Goal: Task Accomplishment & Management: Manage account settings

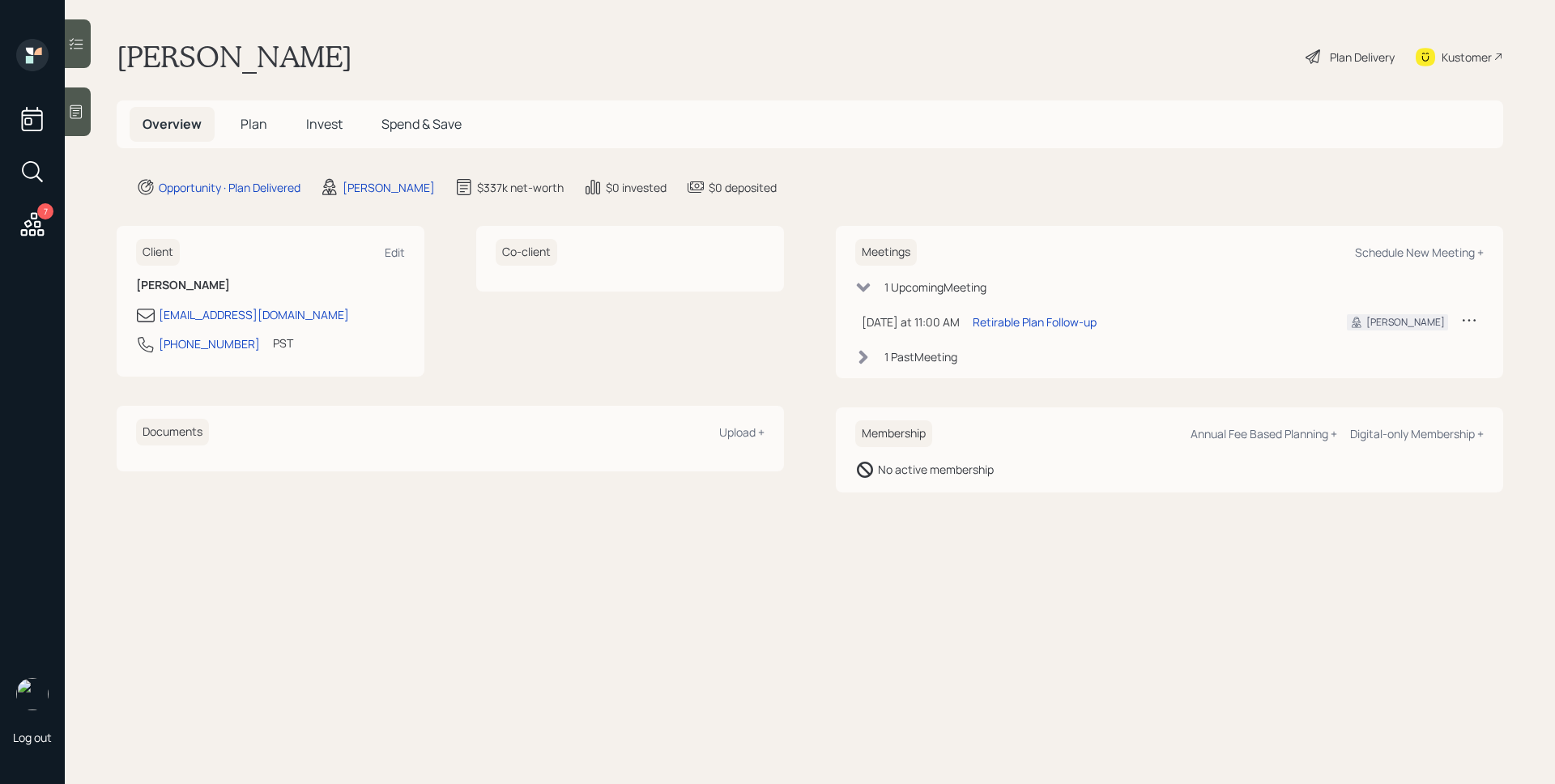
click at [32, 220] on icon at bounding box center [33, 224] width 29 height 29
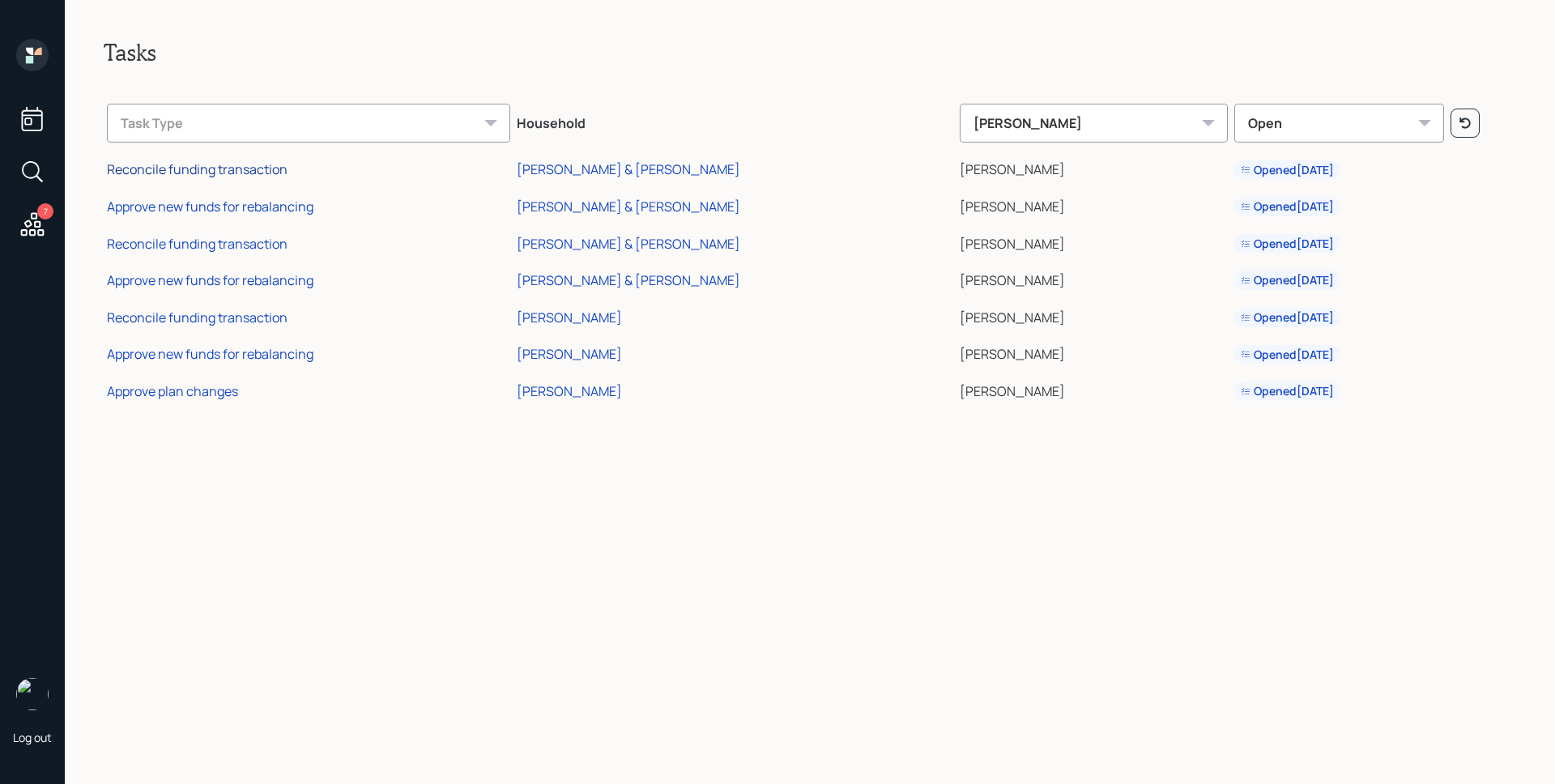
click at [249, 172] on div "Reconcile funding transaction" at bounding box center [197, 169] width 181 height 18
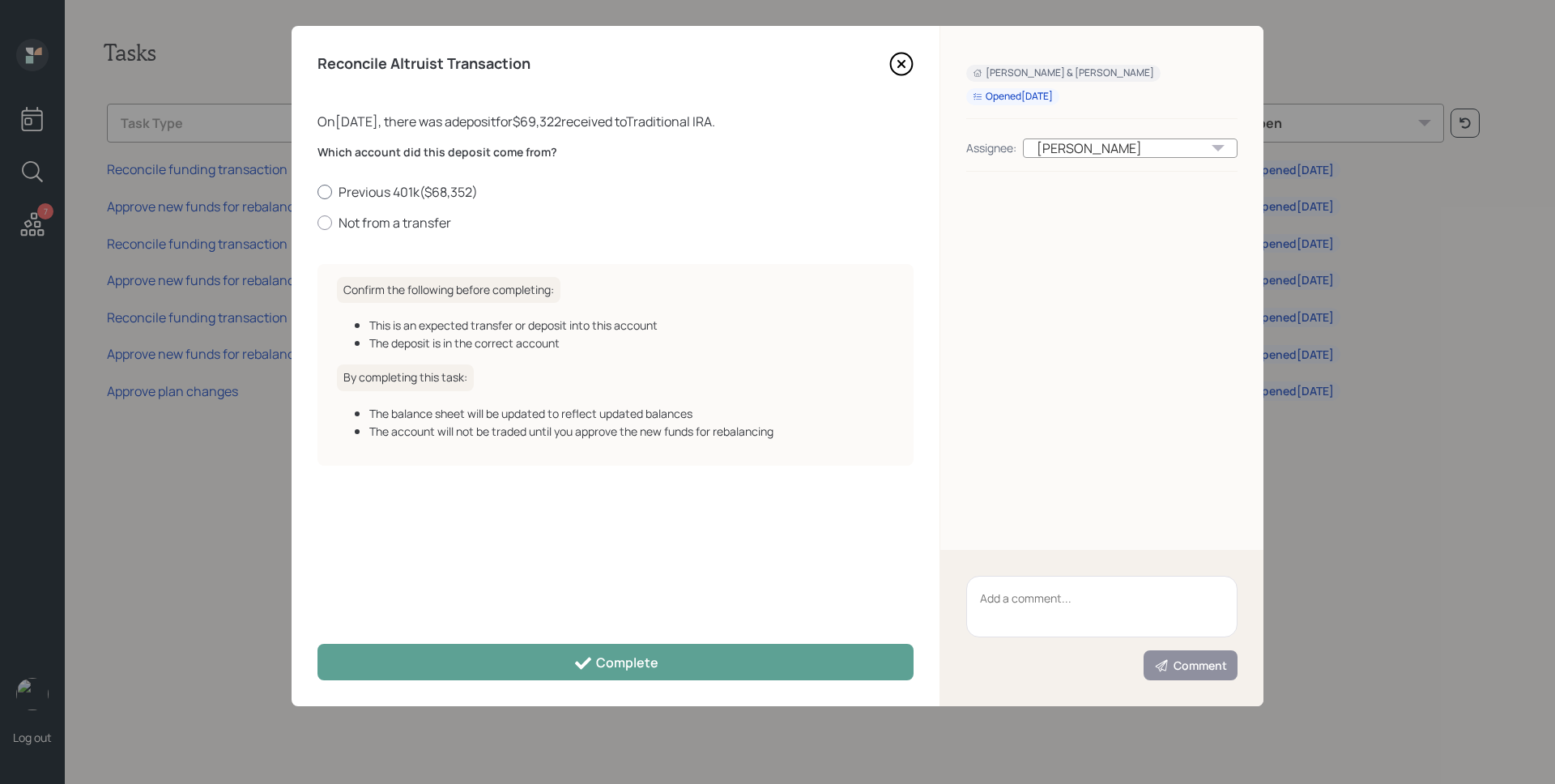
click at [418, 194] on label "Previous 401k ( $68,352 )" at bounding box center [615, 192] width 596 height 18
click at [317, 192] on input "Previous 401k ( $68,352 )" at bounding box center [316, 191] width 1 height 1
radio input "true"
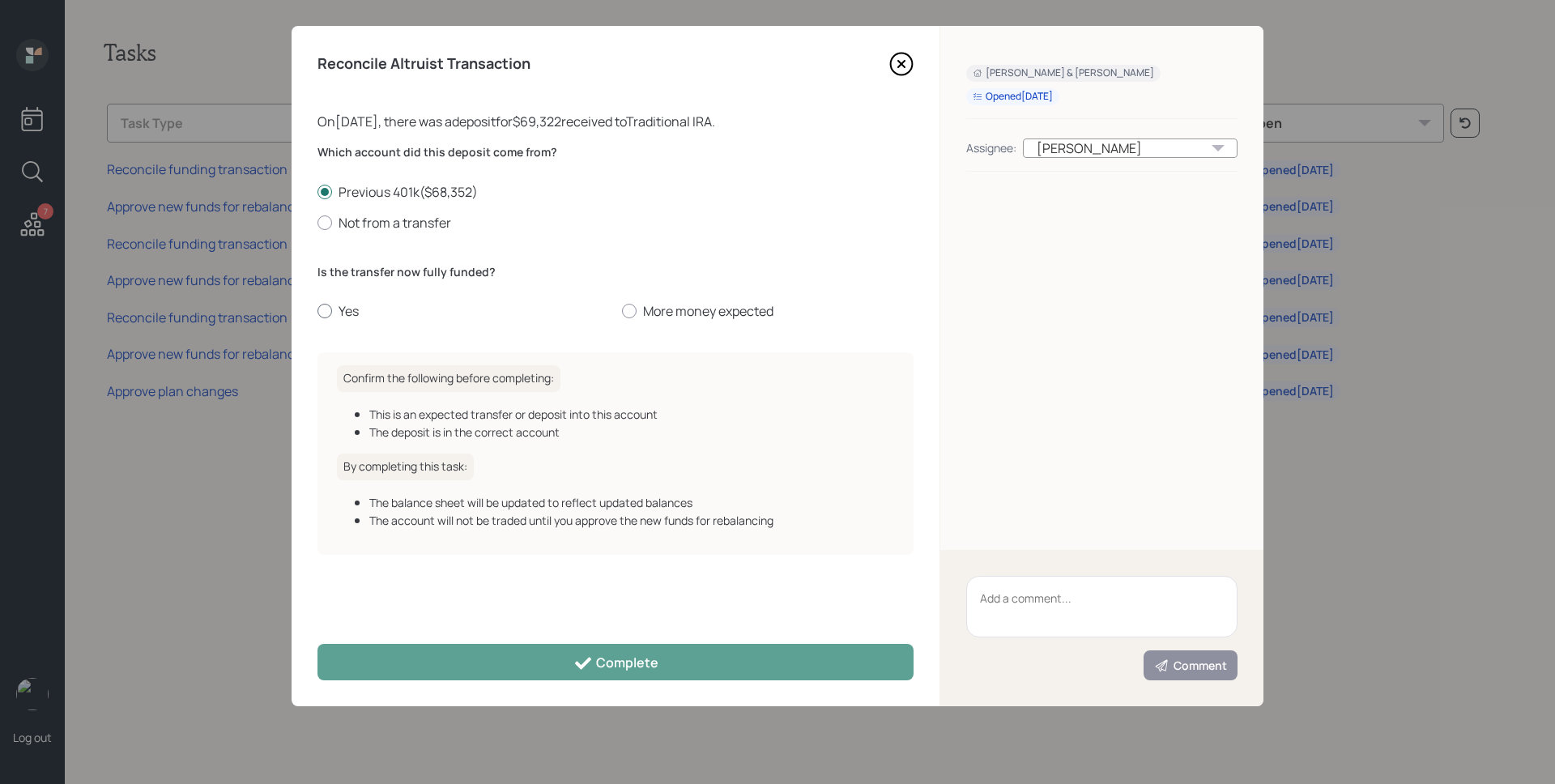
click at [348, 319] on label "Yes" at bounding box center [463, 310] width 291 height 18
click at [317, 312] on input "Yes" at bounding box center [316, 311] width 1 height 1
radio input "true"
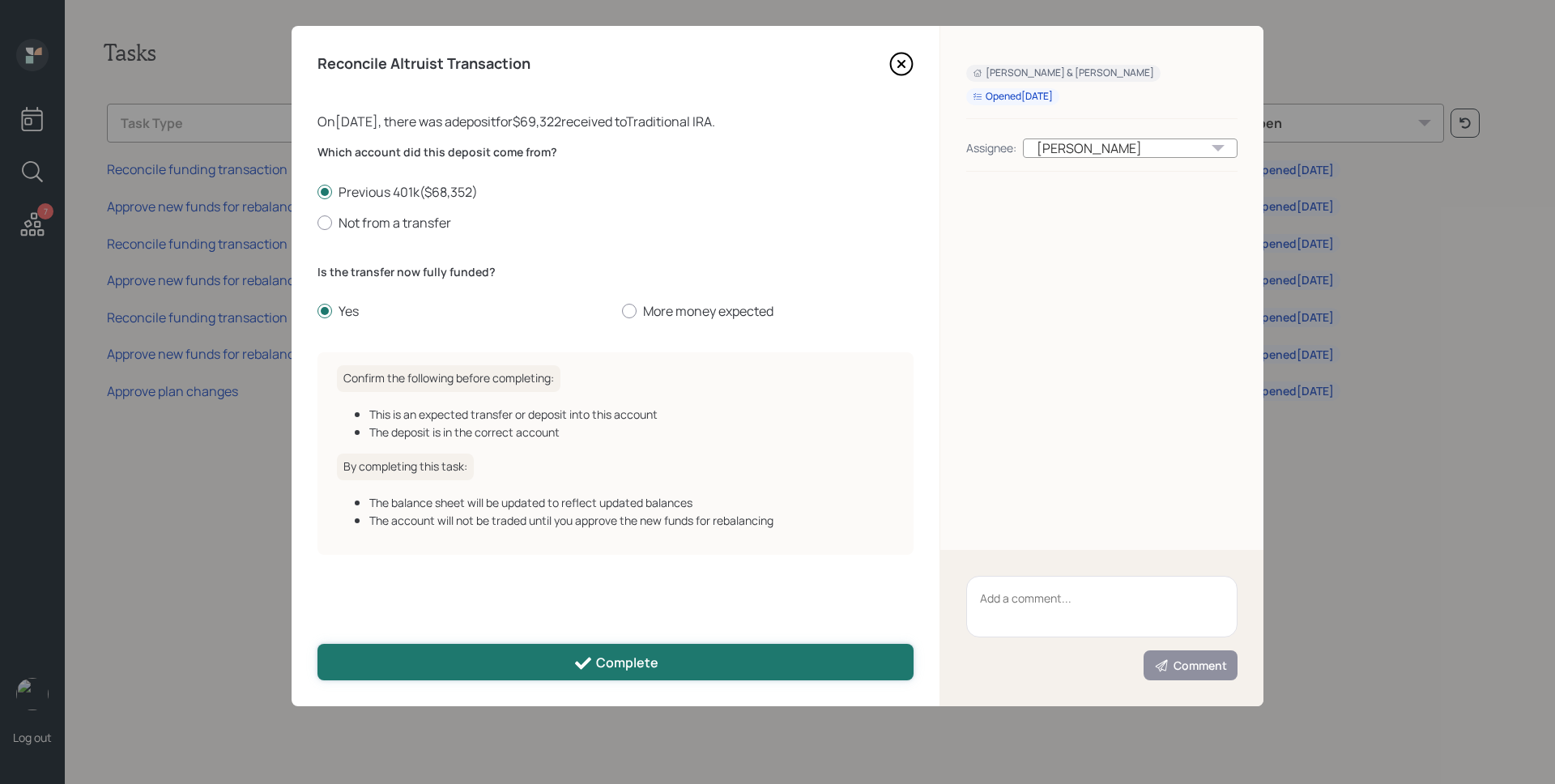
click at [573, 654] on icon at bounding box center [583, 663] width 20 height 20
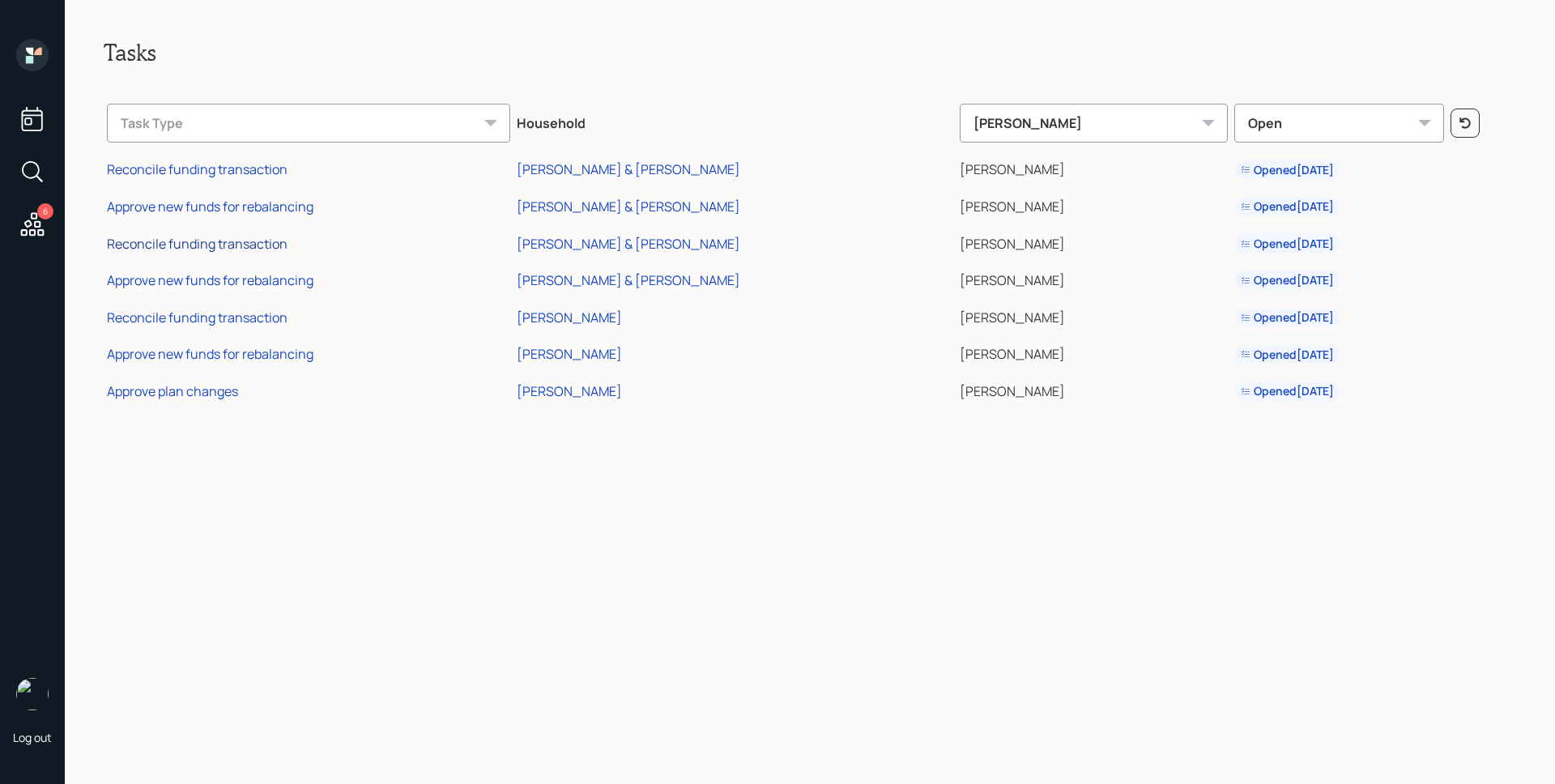
click at [228, 242] on div "Reconcile funding transaction" at bounding box center [197, 243] width 181 height 18
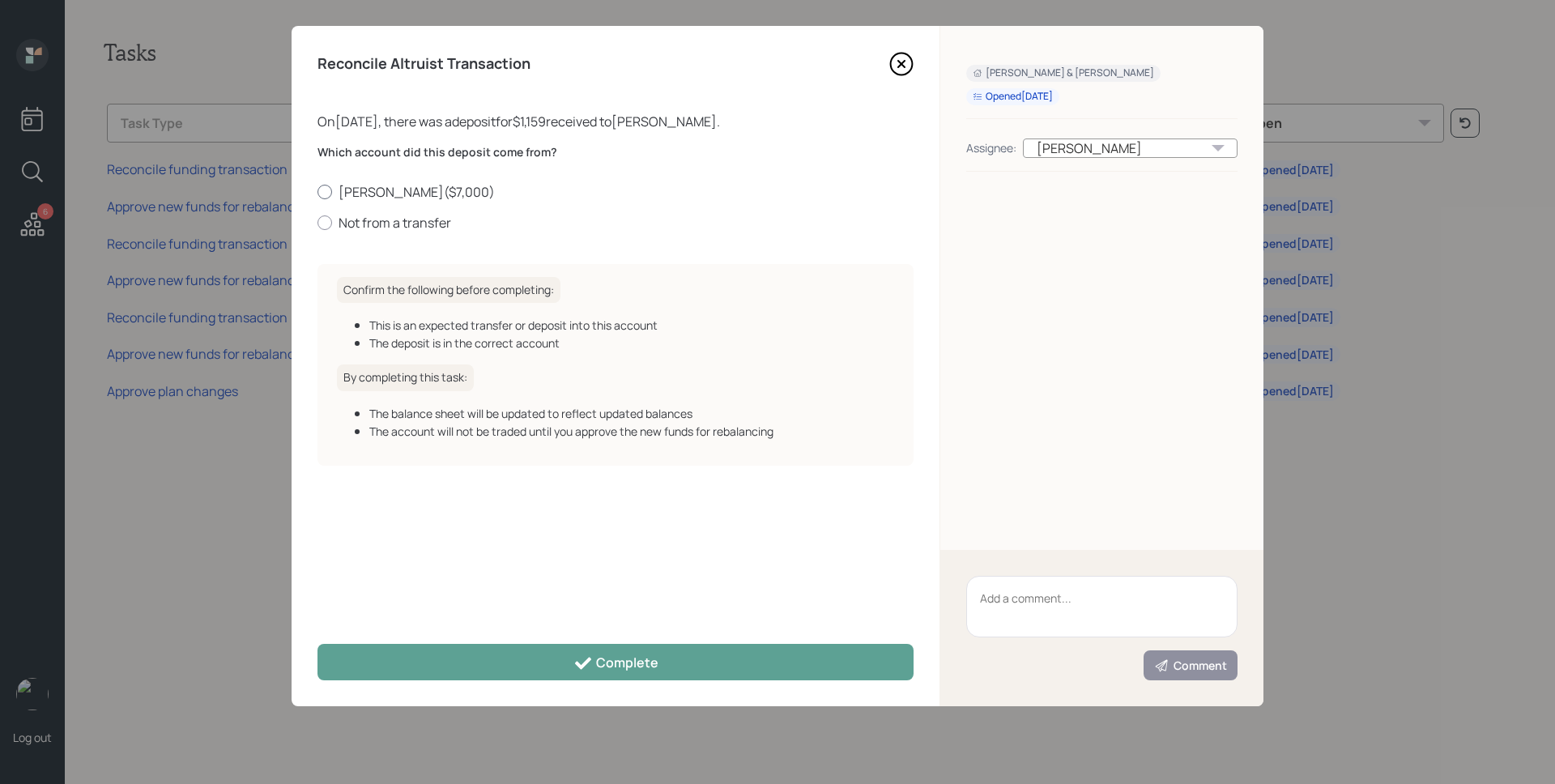
click at [399, 190] on label "Roth IRA ( $7,000 )" at bounding box center [615, 192] width 596 height 18
click at [317, 191] on input "Roth IRA ( $7,000 )" at bounding box center [316, 191] width 1 height 1
radio input "true"
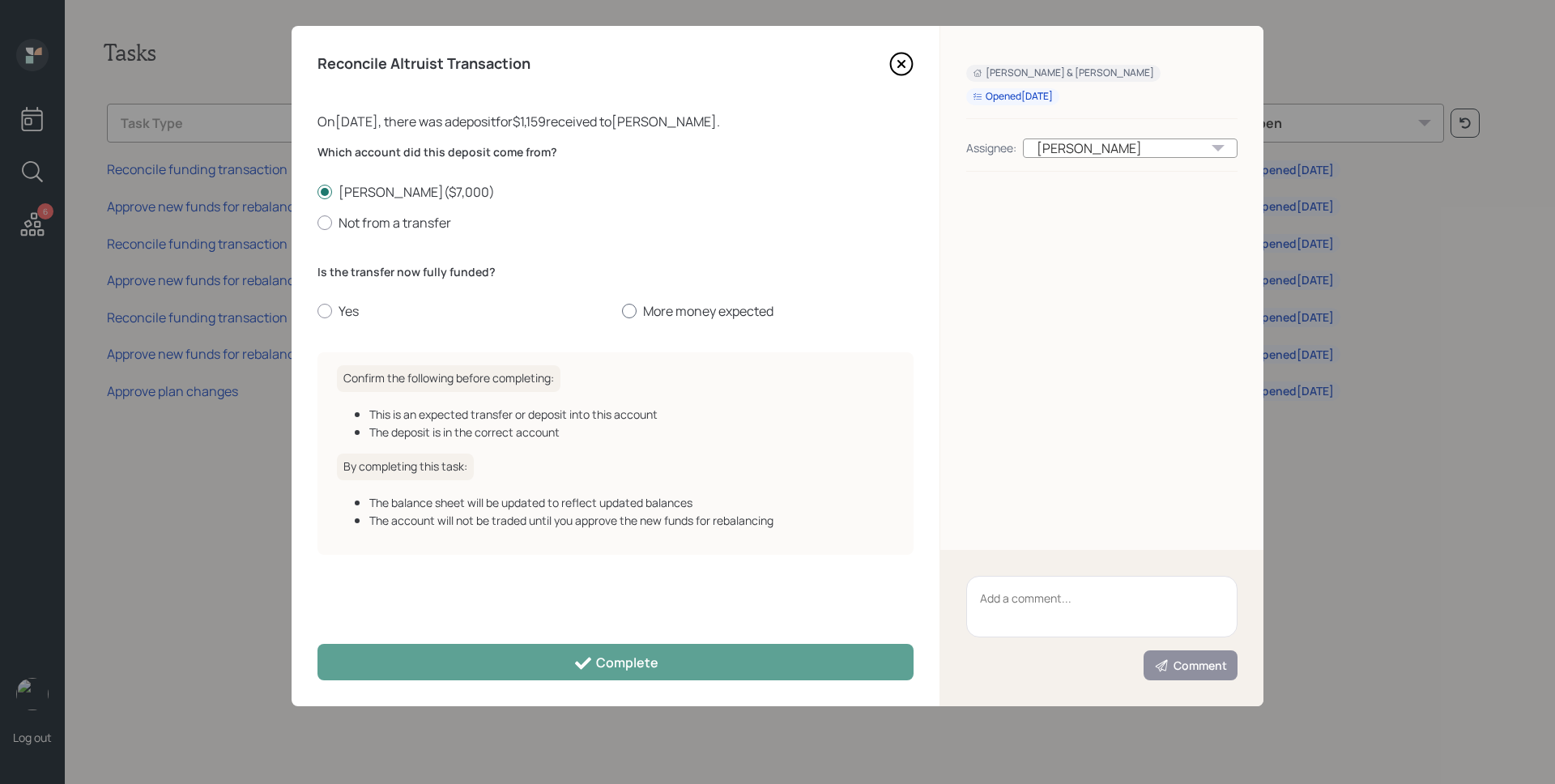
click at [705, 314] on label "More money expected" at bounding box center [768, 310] width 291 height 18
click at [622, 312] on input "More money expected" at bounding box center [621, 311] width 1 height 1
radio input "true"
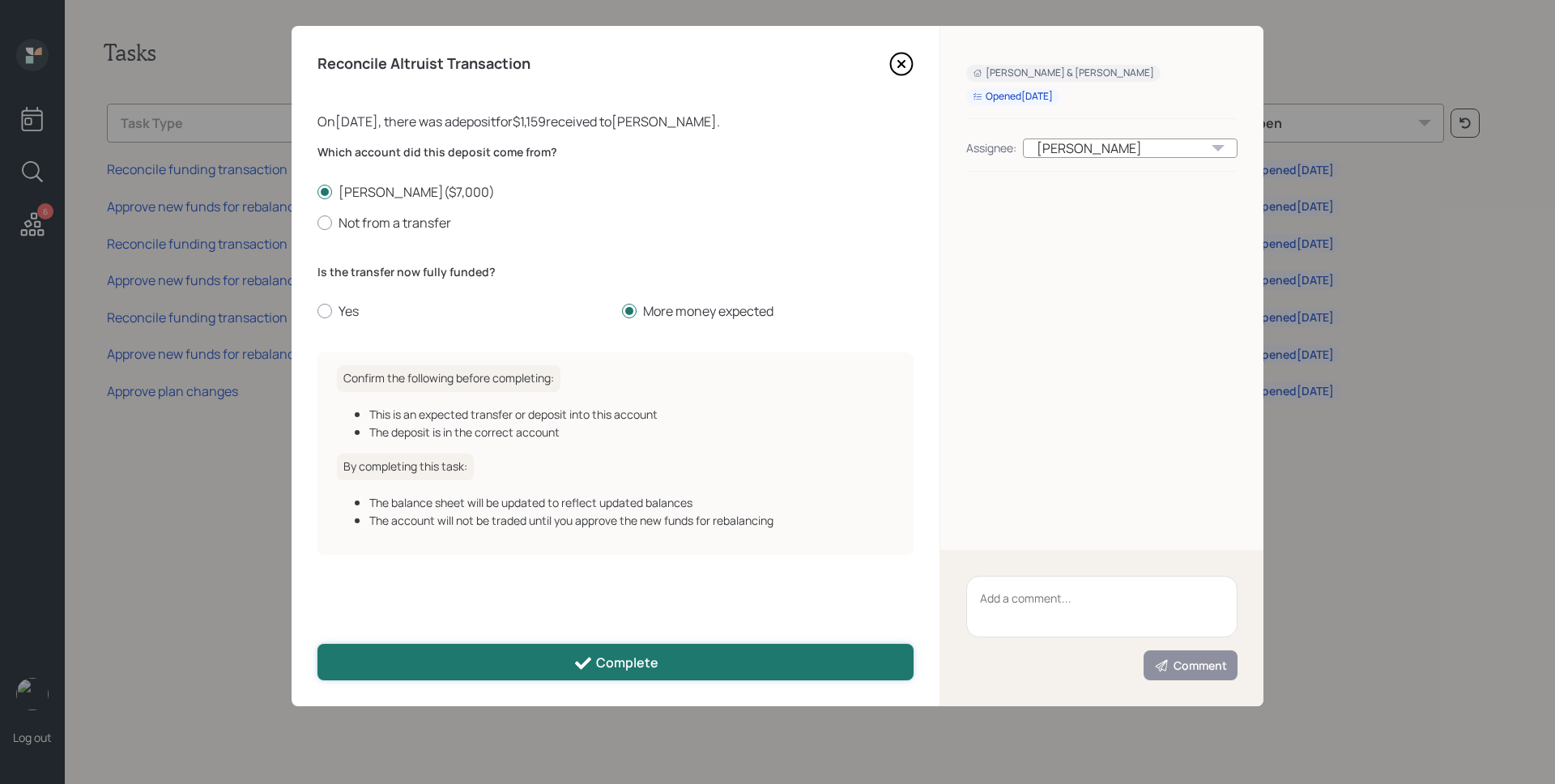
click at [613, 656] on div "Complete" at bounding box center [615, 663] width 85 height 20
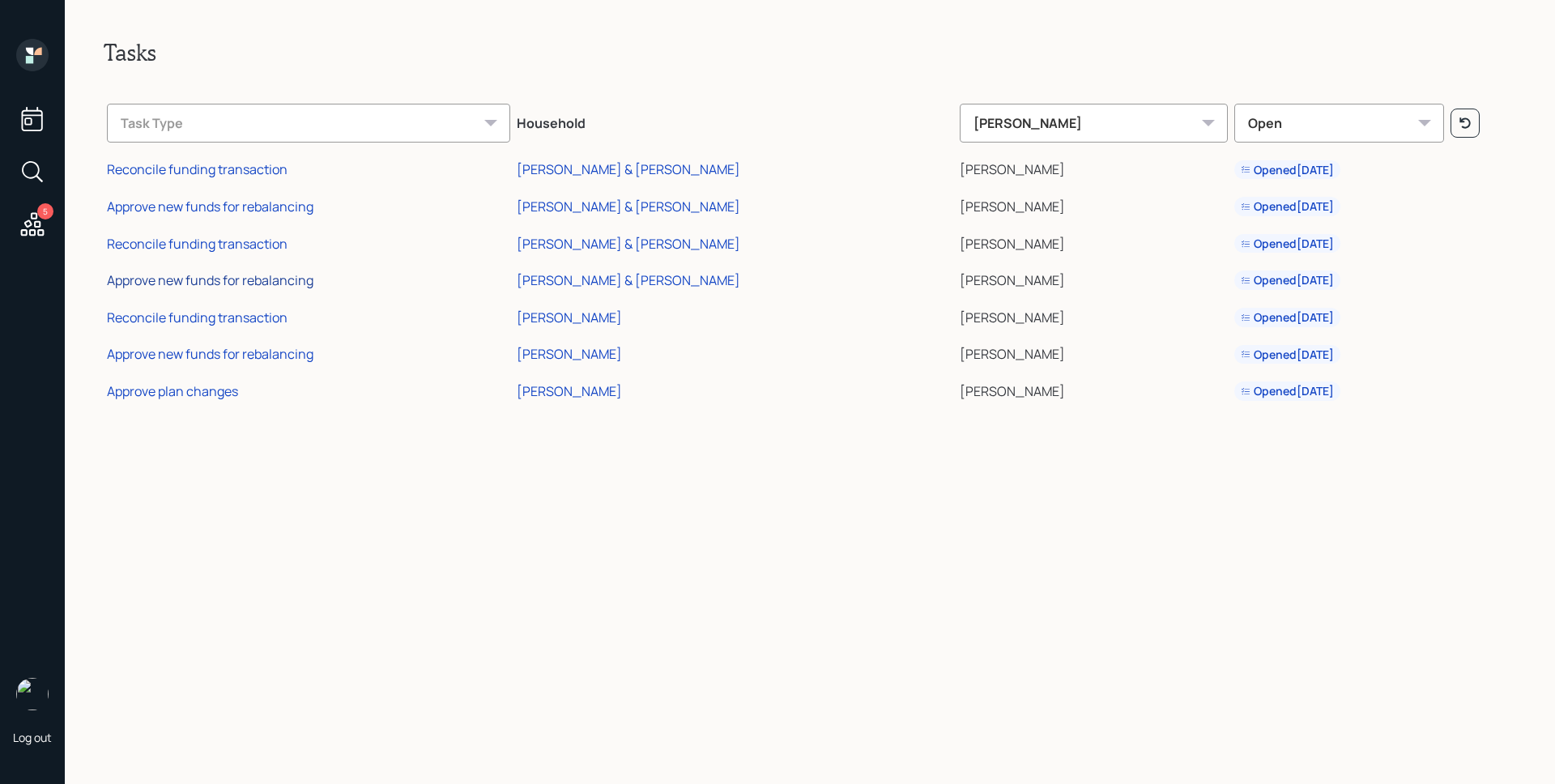
click at [292, 276] on div "Approve new funds for rebalancing" at bounding box center [210, 280] width 207 height 18
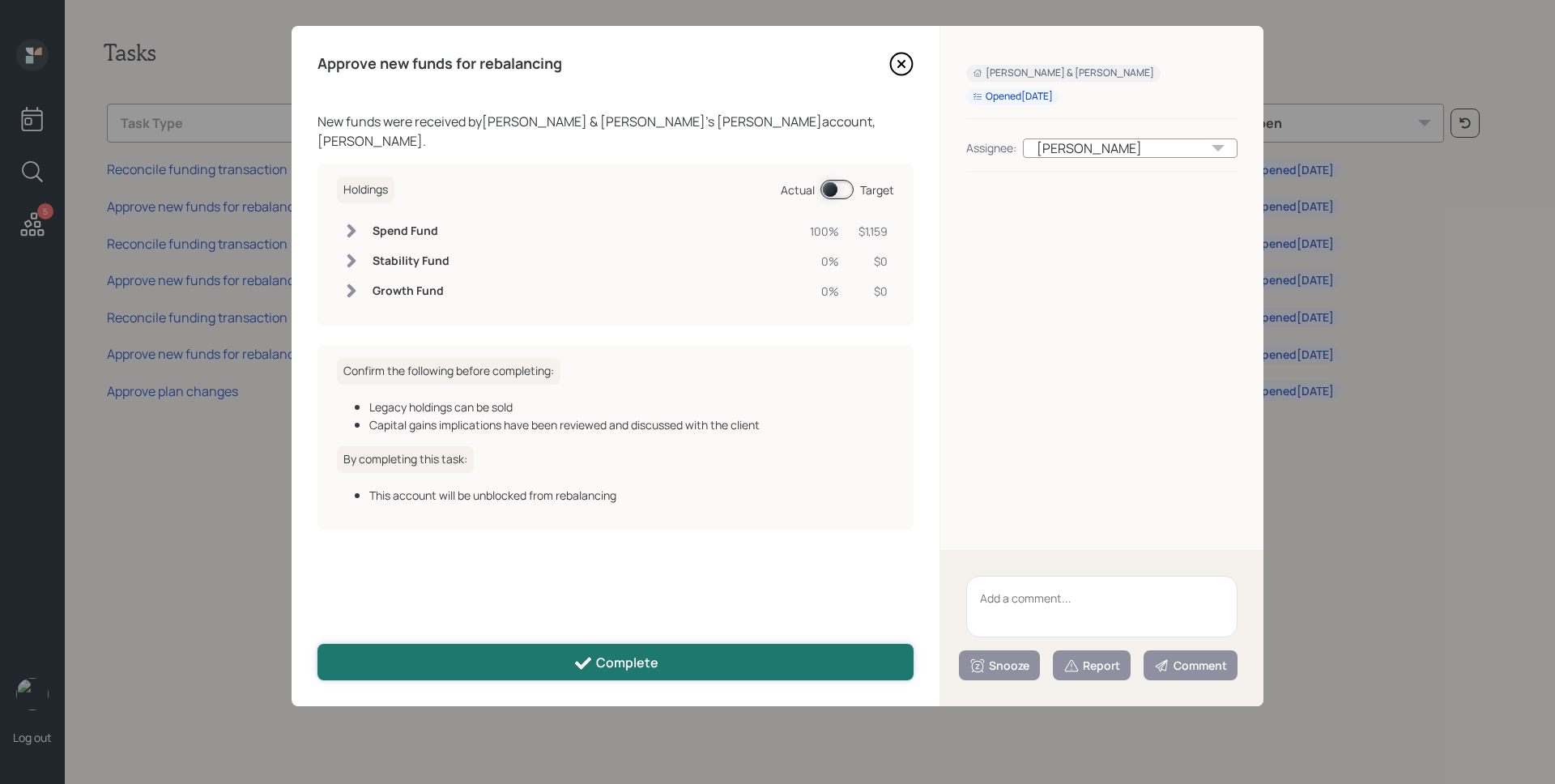
click at [630, 669] on div "Complete" at bounding box center [615, 663] width 85 height 20
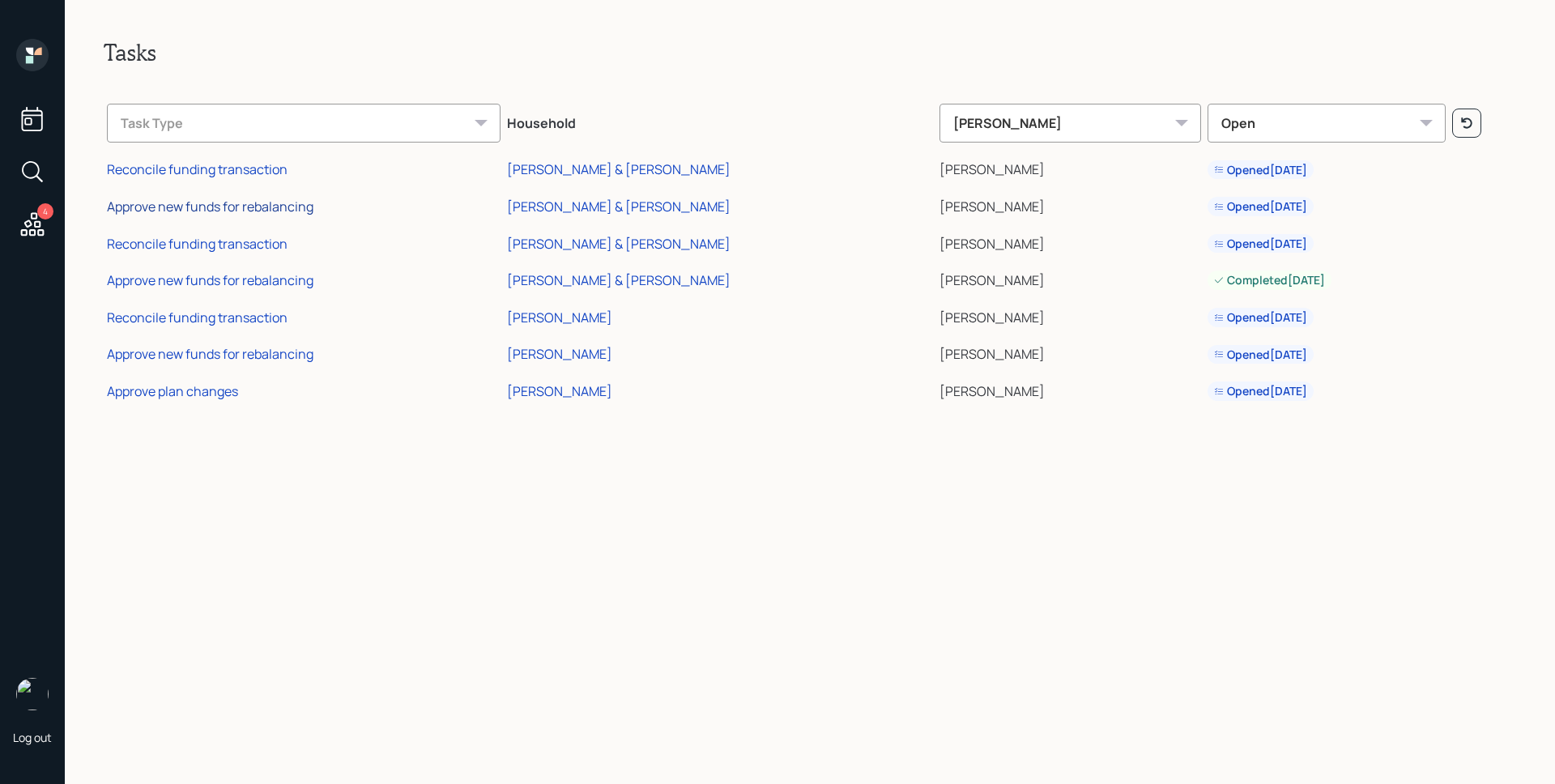
click at [232, 201] on div "Approve new funds for rebalancing" at bounding box center [210, 206] width 207 height 18
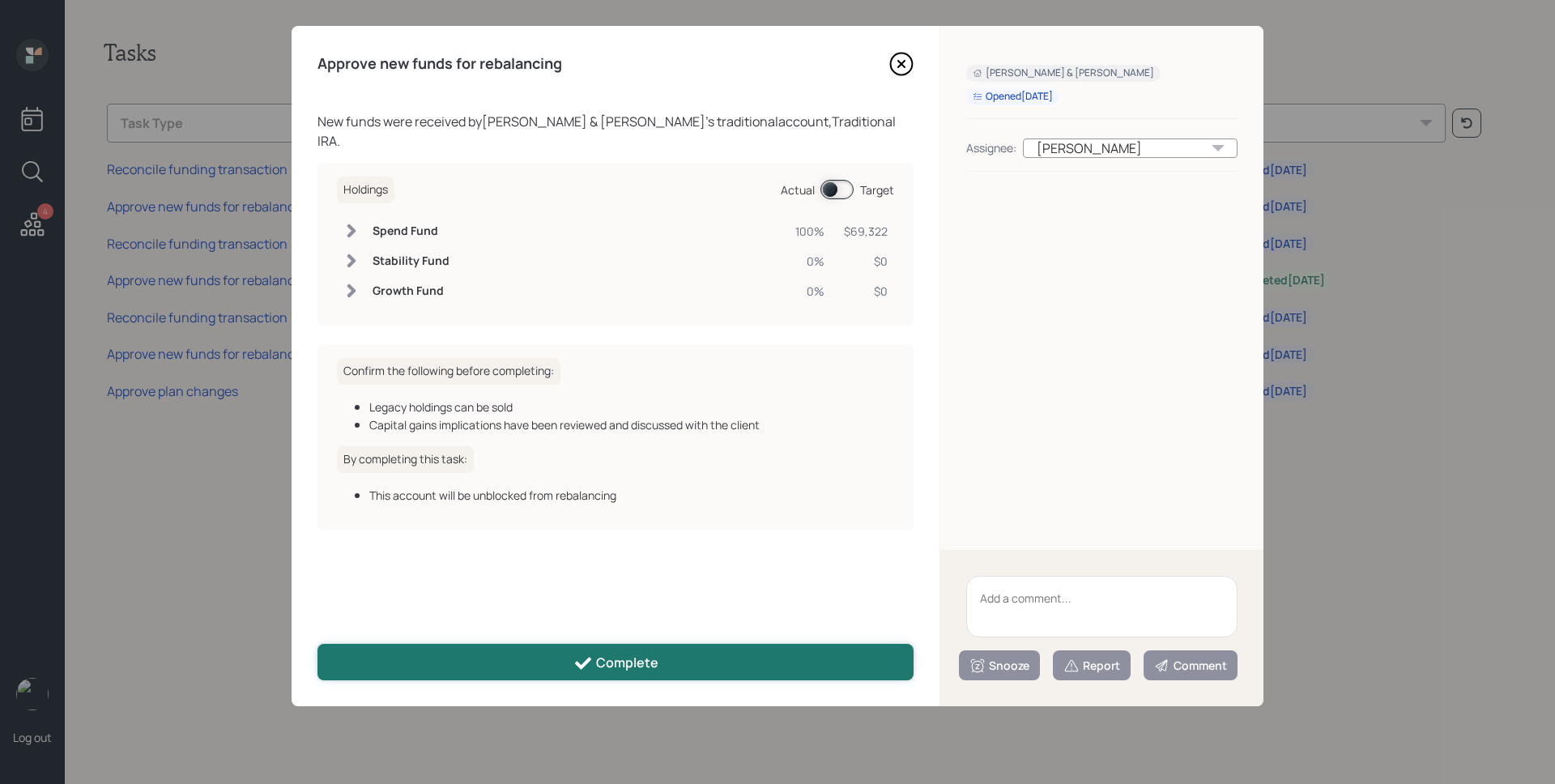
click at [627, 669] on div "Complete" at bounding box center [615, 663] width 85 height 20
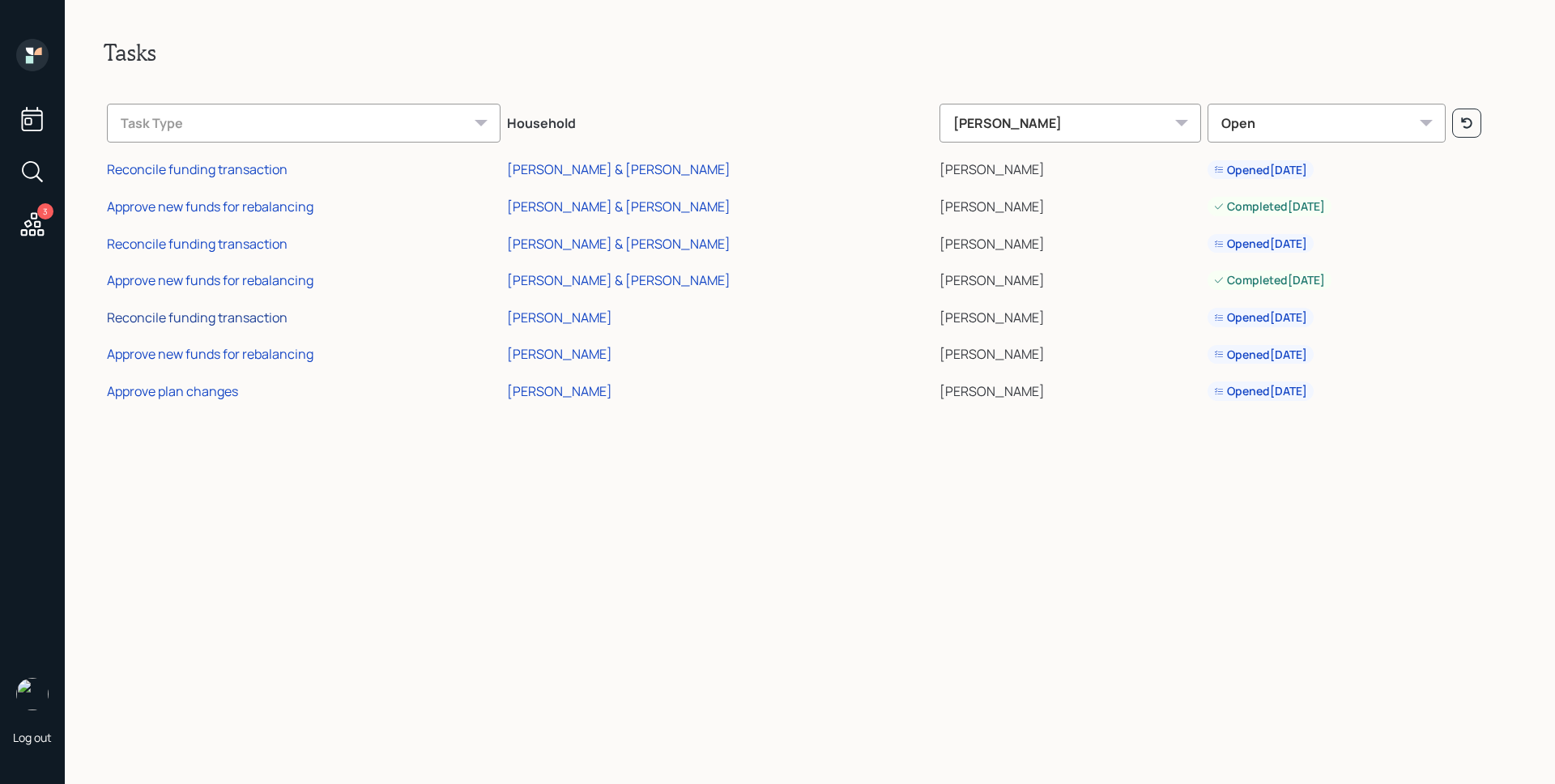
click at [234, 312] on div "Reconcile funding transaction" at bounding box center [197, 317] width 181 height 18
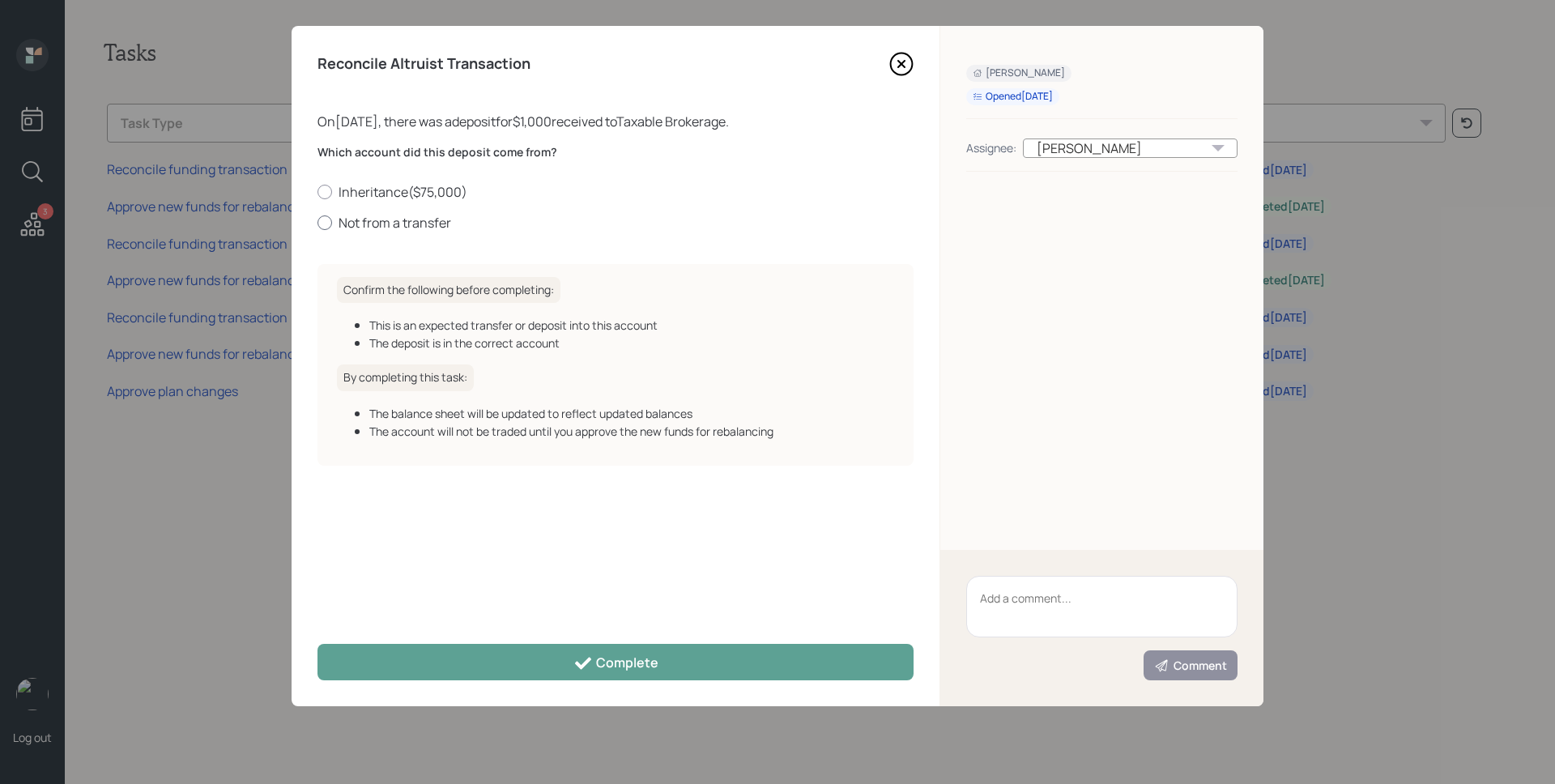
click at [381, 220] on label "Not from a transfer" at bounding box center [615, 222] width 596 height 18
click at [317, 222] on input "Not from a transfer" at bounding box center [316, 222] width 1 height 1
radio input "true"
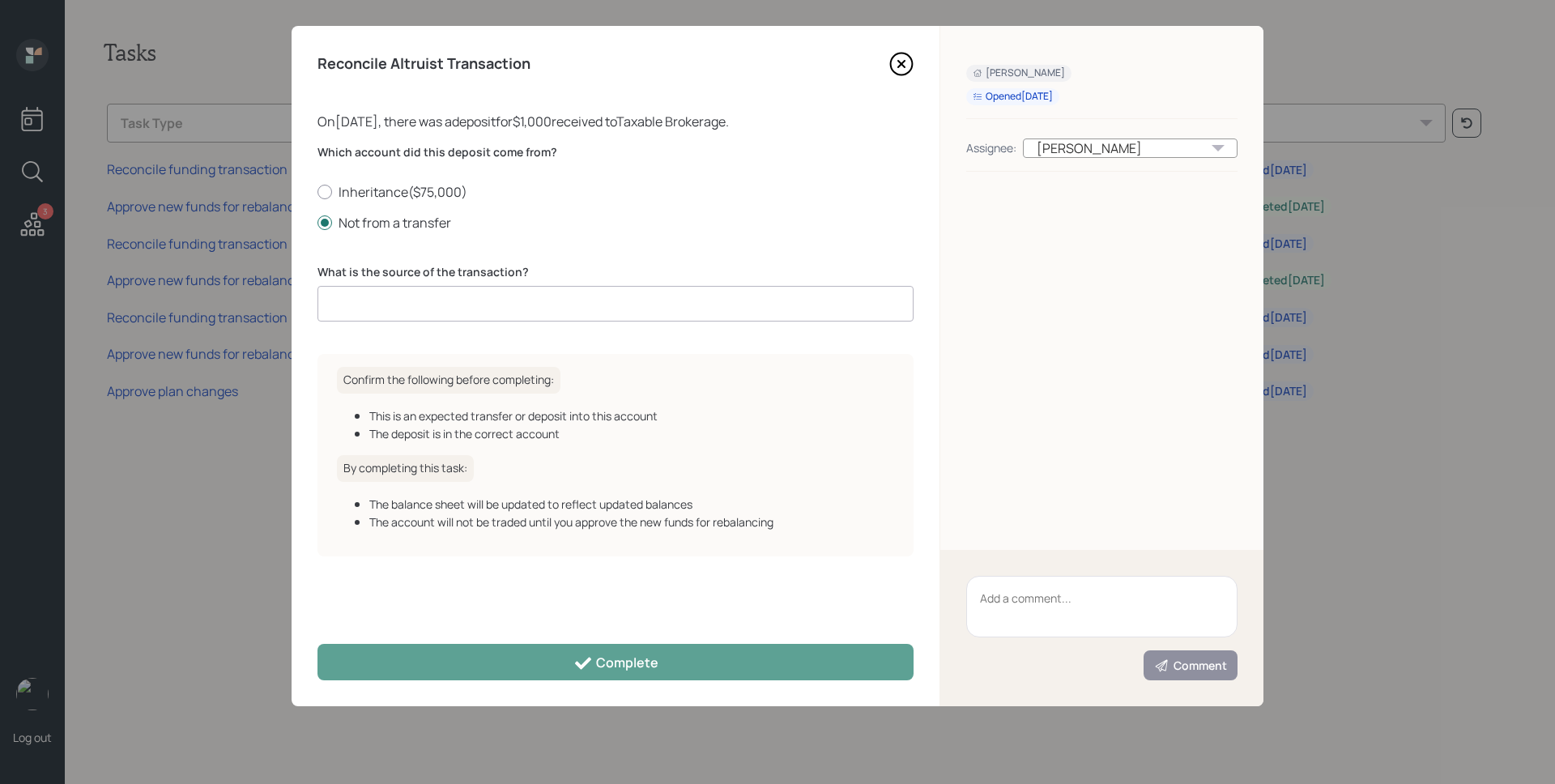
click at [435, 308] on input at bounding box center [615, 304] width 596 height 36
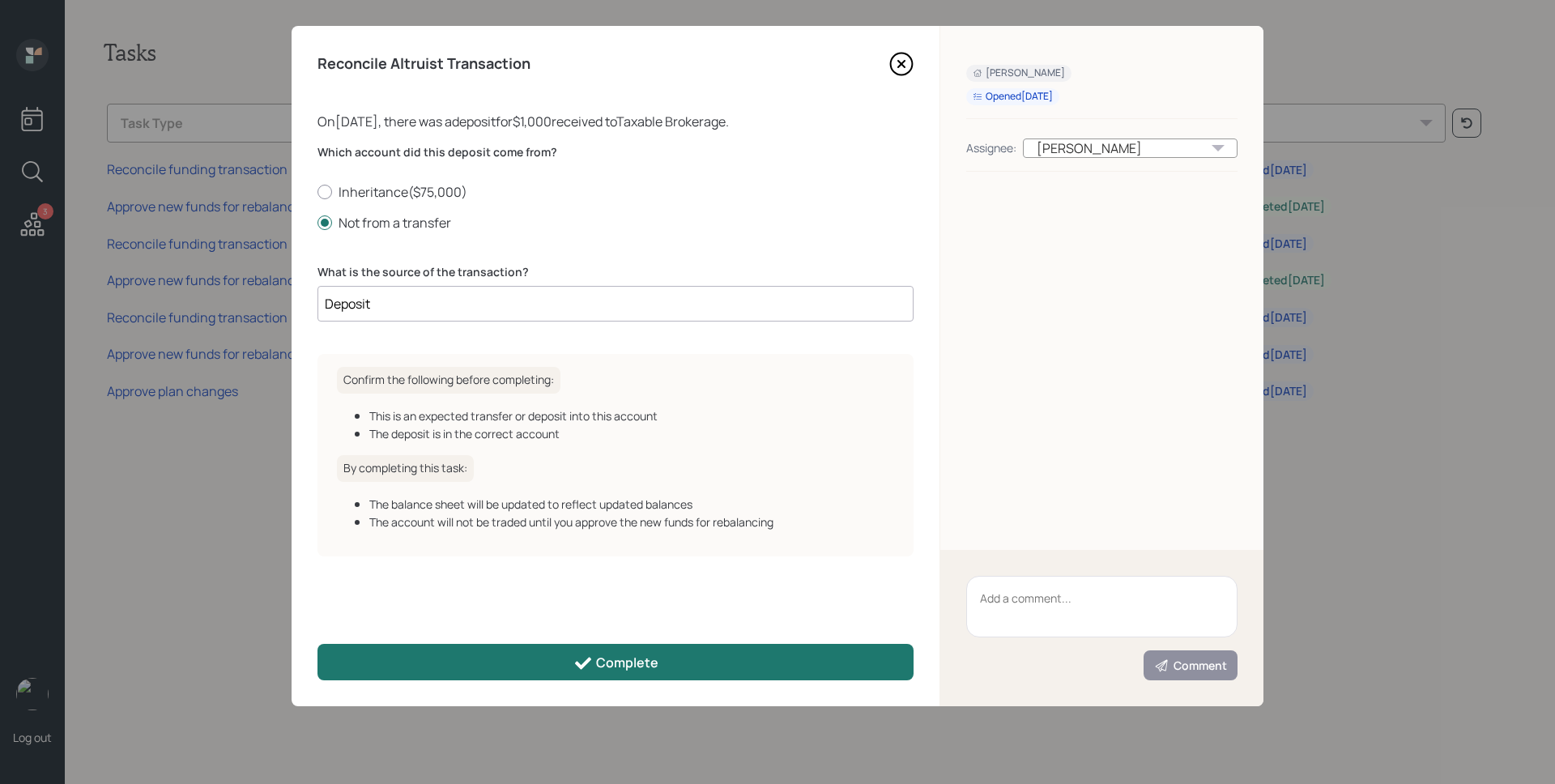
type input "Deposit"
click at [711, 672] on button "Complete" at bounding box center [615, 661] width 596 height 37
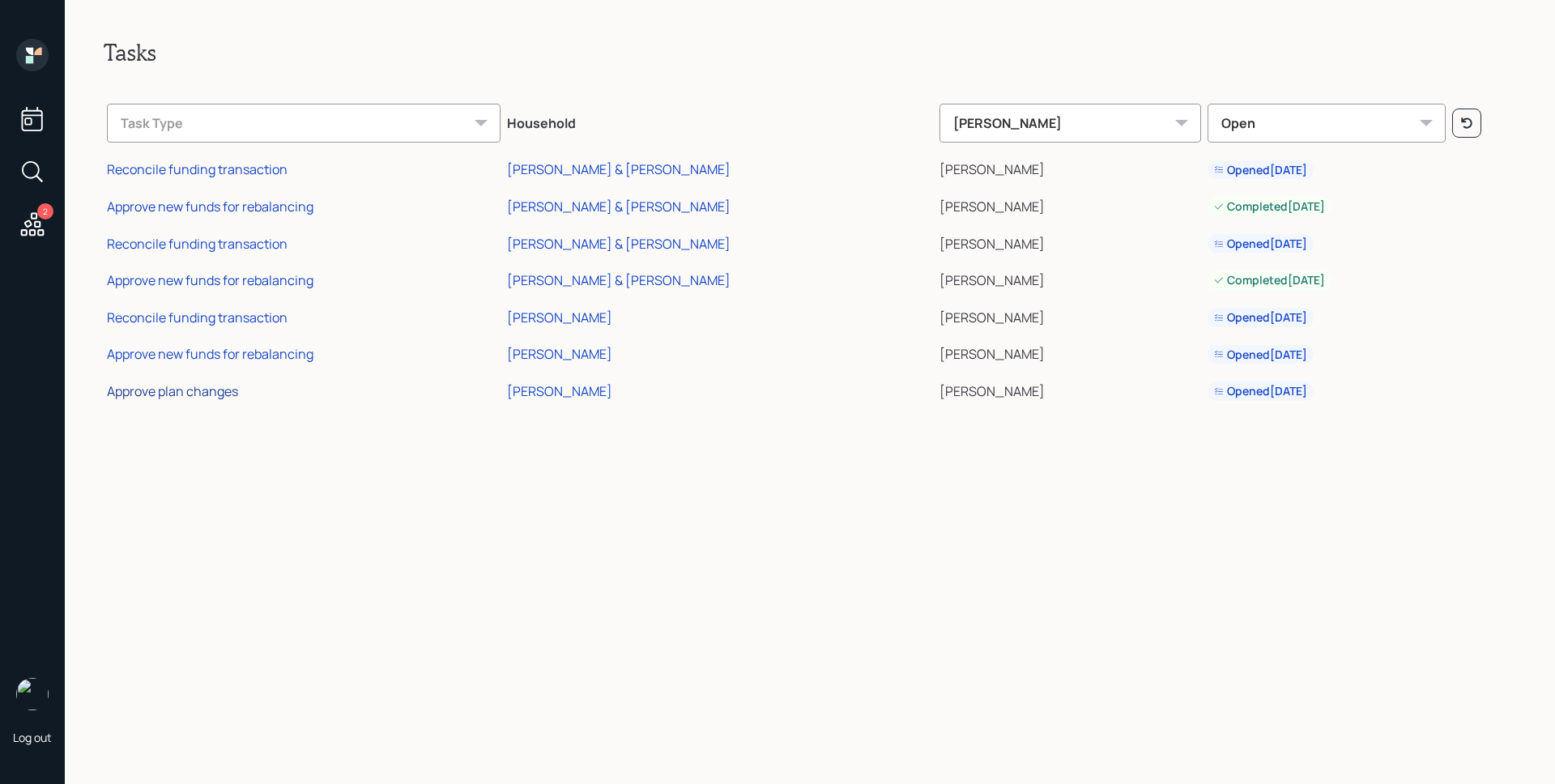
click at [216, 395] on div "Approve plan changes" at bounding box center [172, 391] width 131 height 18
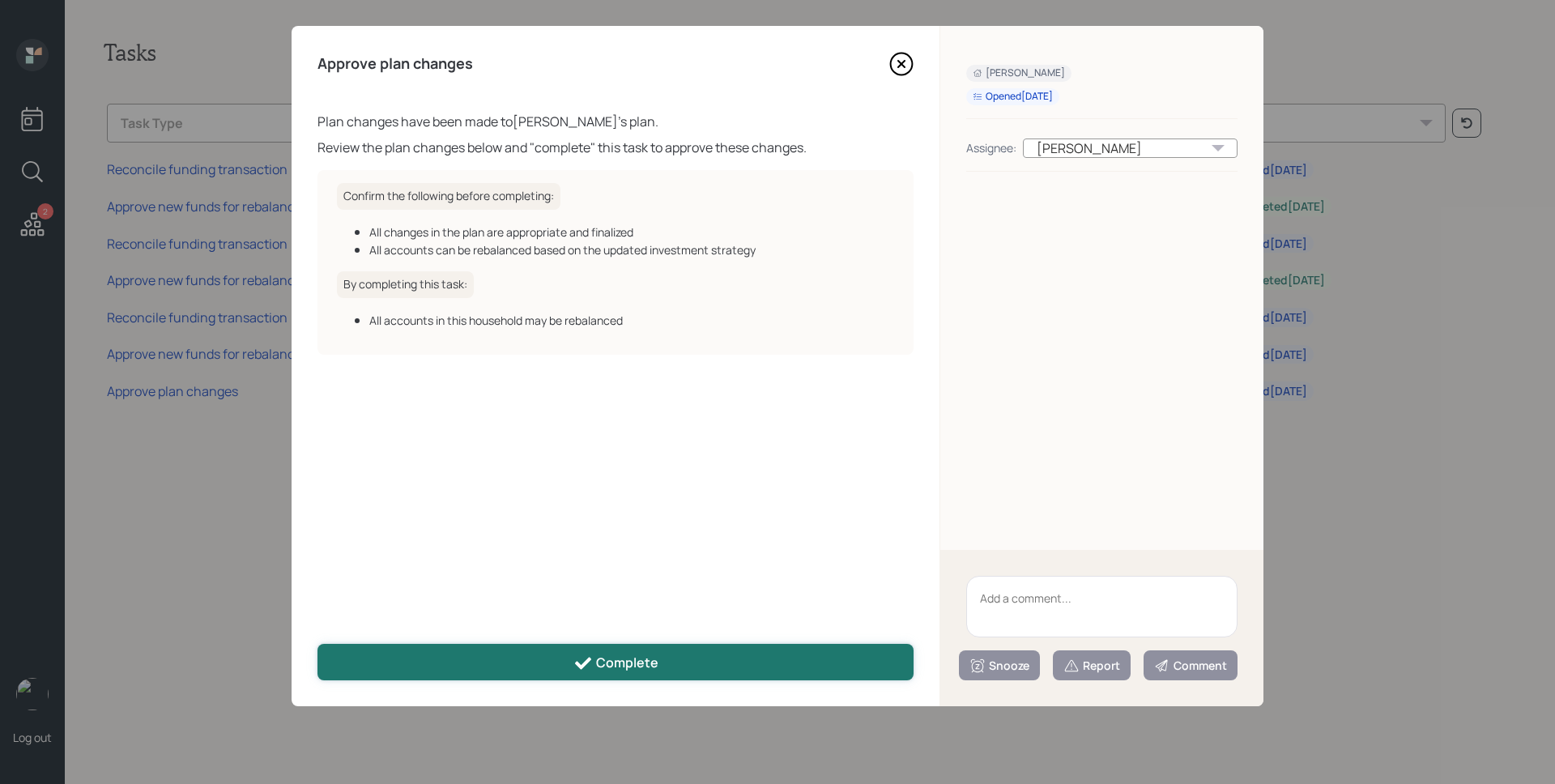
click at [645, 673] on button "Complete" at bounding box center [615, 661] width 596 height 37
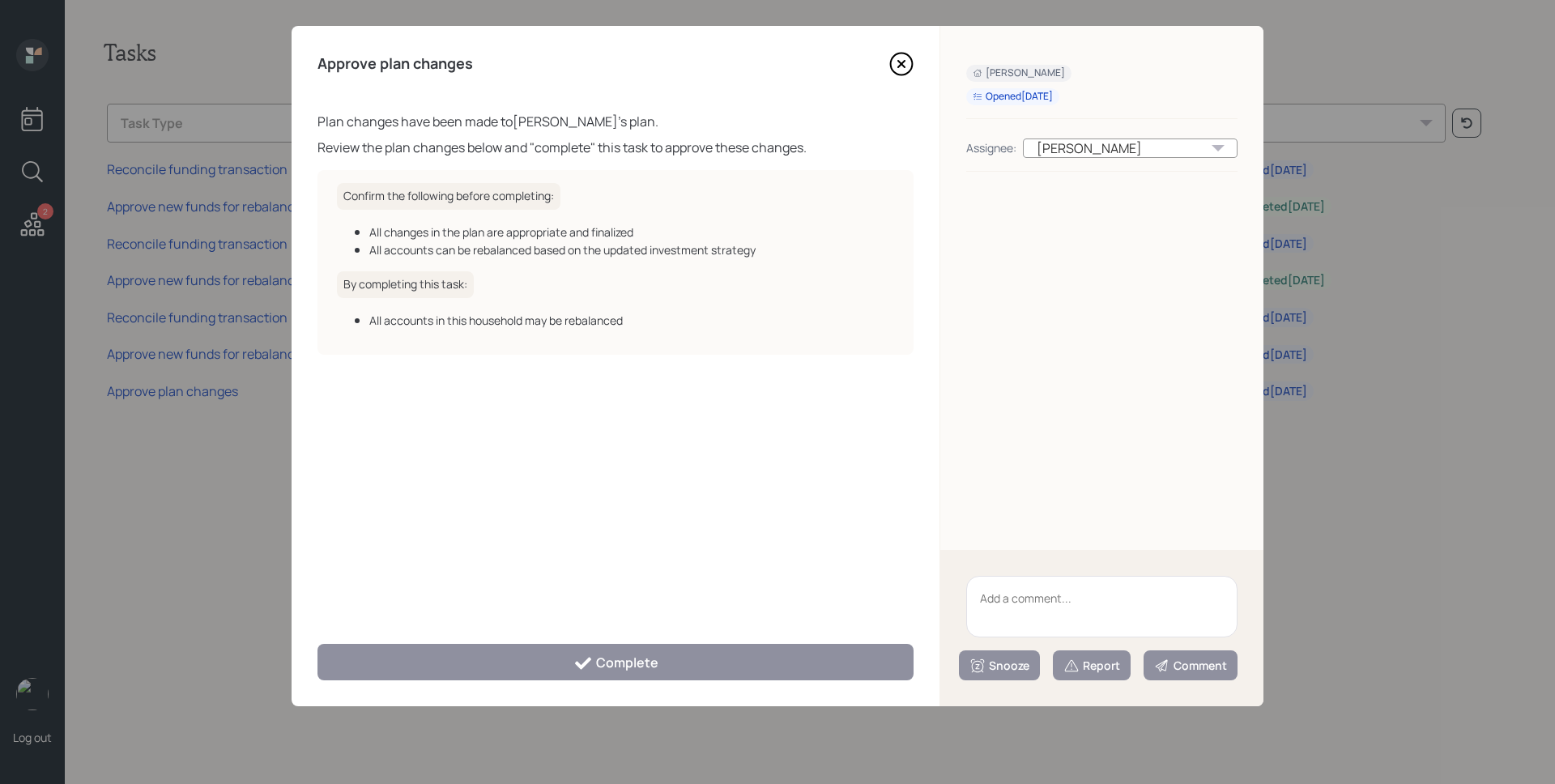
click at [632, 680] on div "Approve plan changes Plan changes have been made to Marc Williams 's plan. Revi…" at bounding box center [615, 366] width 648 height 680
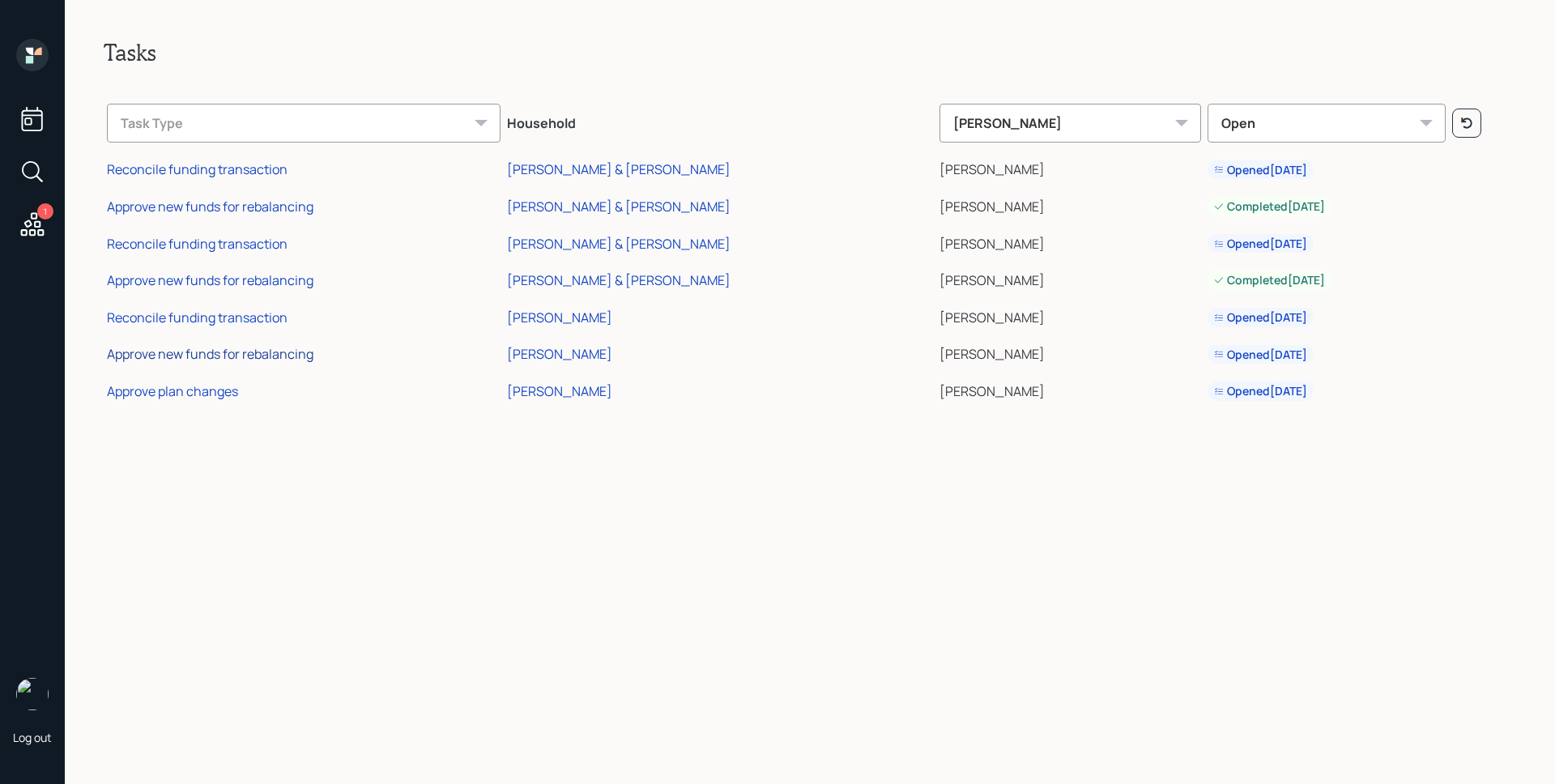
click at [280, 360] on div "Approve new funds for rebalancing" at bounding box center [210, 354] width 207 height 18
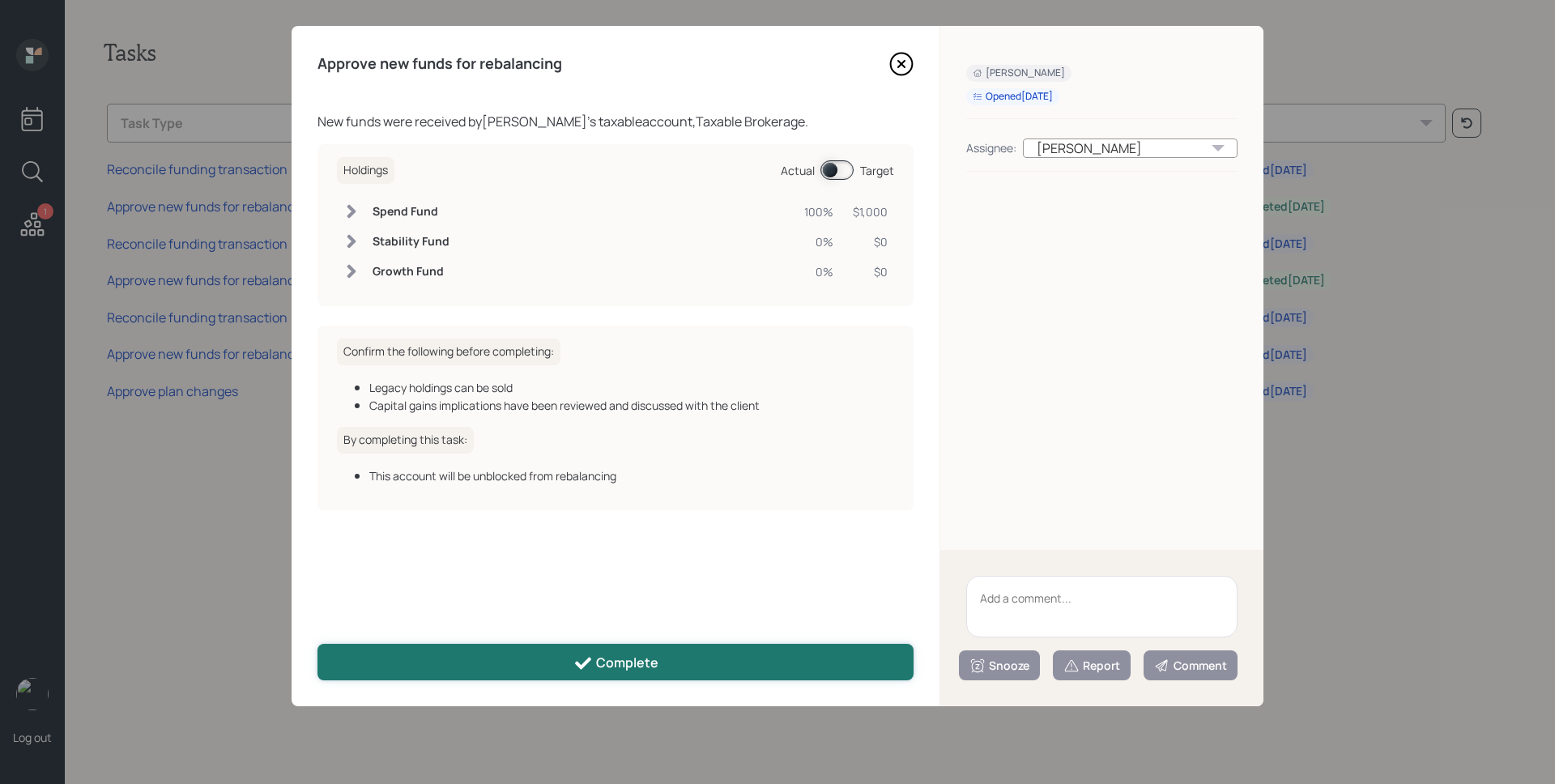
click at [677, 651] on button "Complete" at bounding box center [615, 661] width 596 height 37
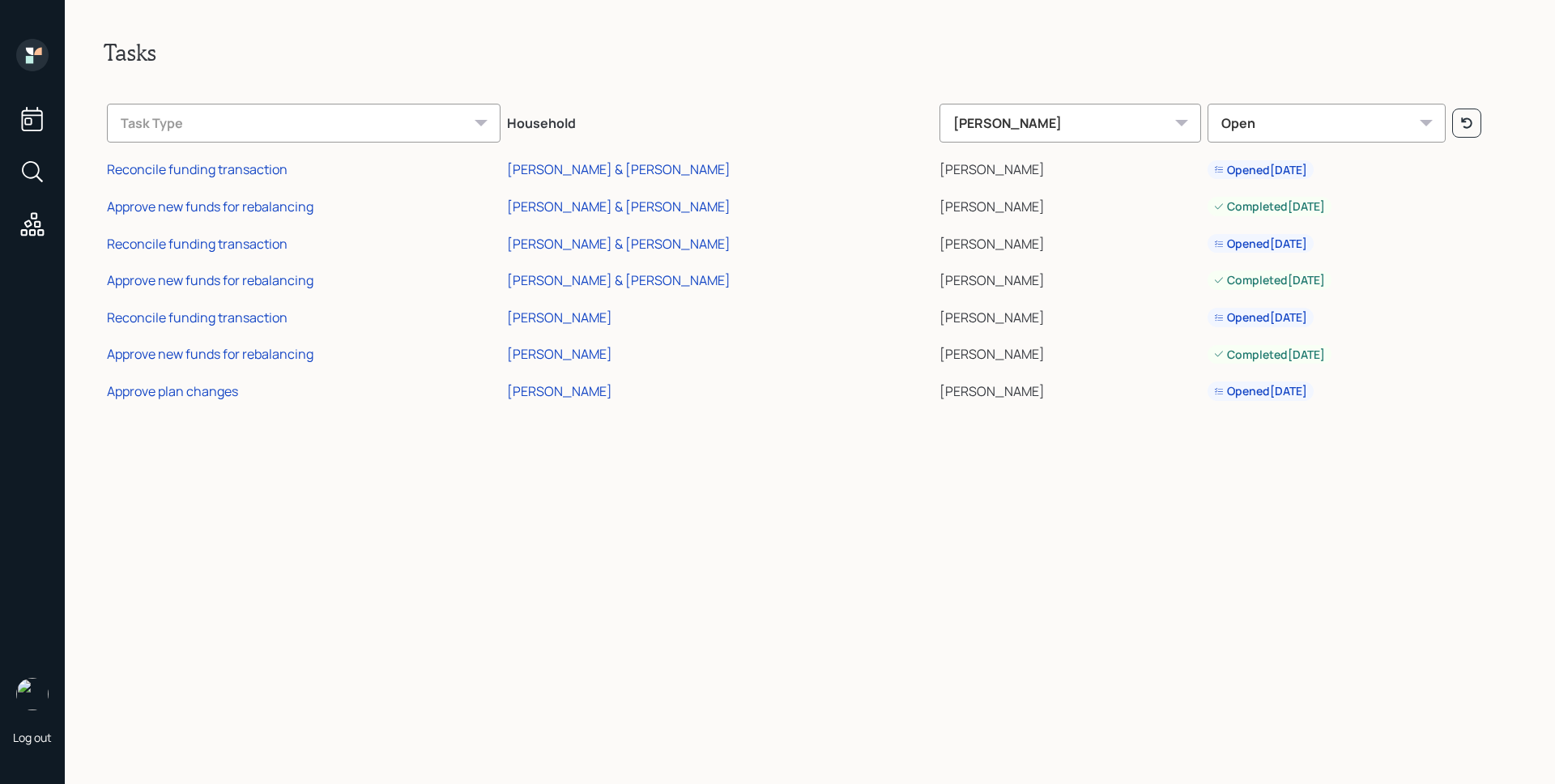
click at [25, 51] on icon at bounding box center [33, 55] width 33 height 33
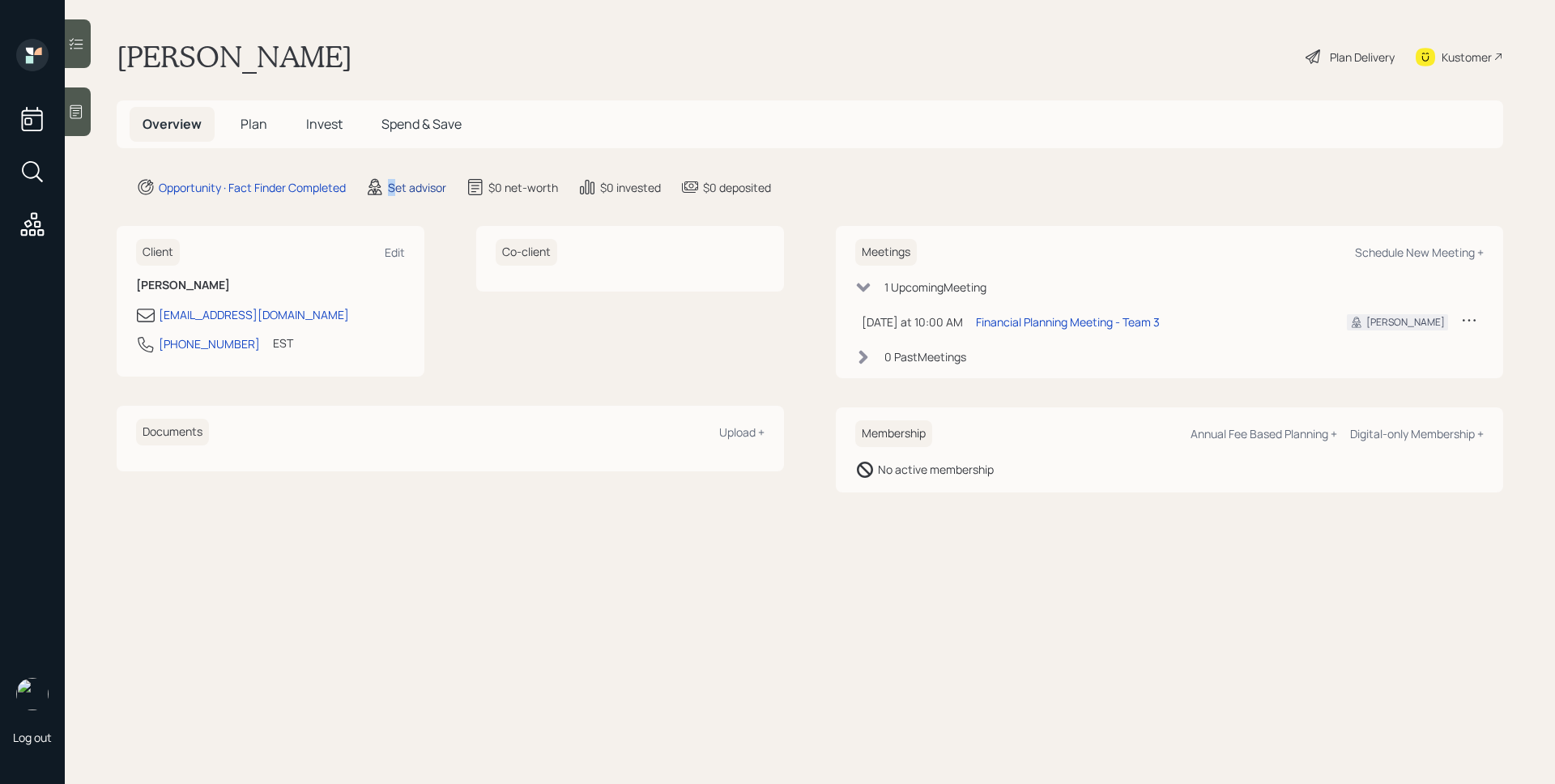
click at [393, 185] on div "Set advisor" at bounding box center [417, 188] width 58 height 17
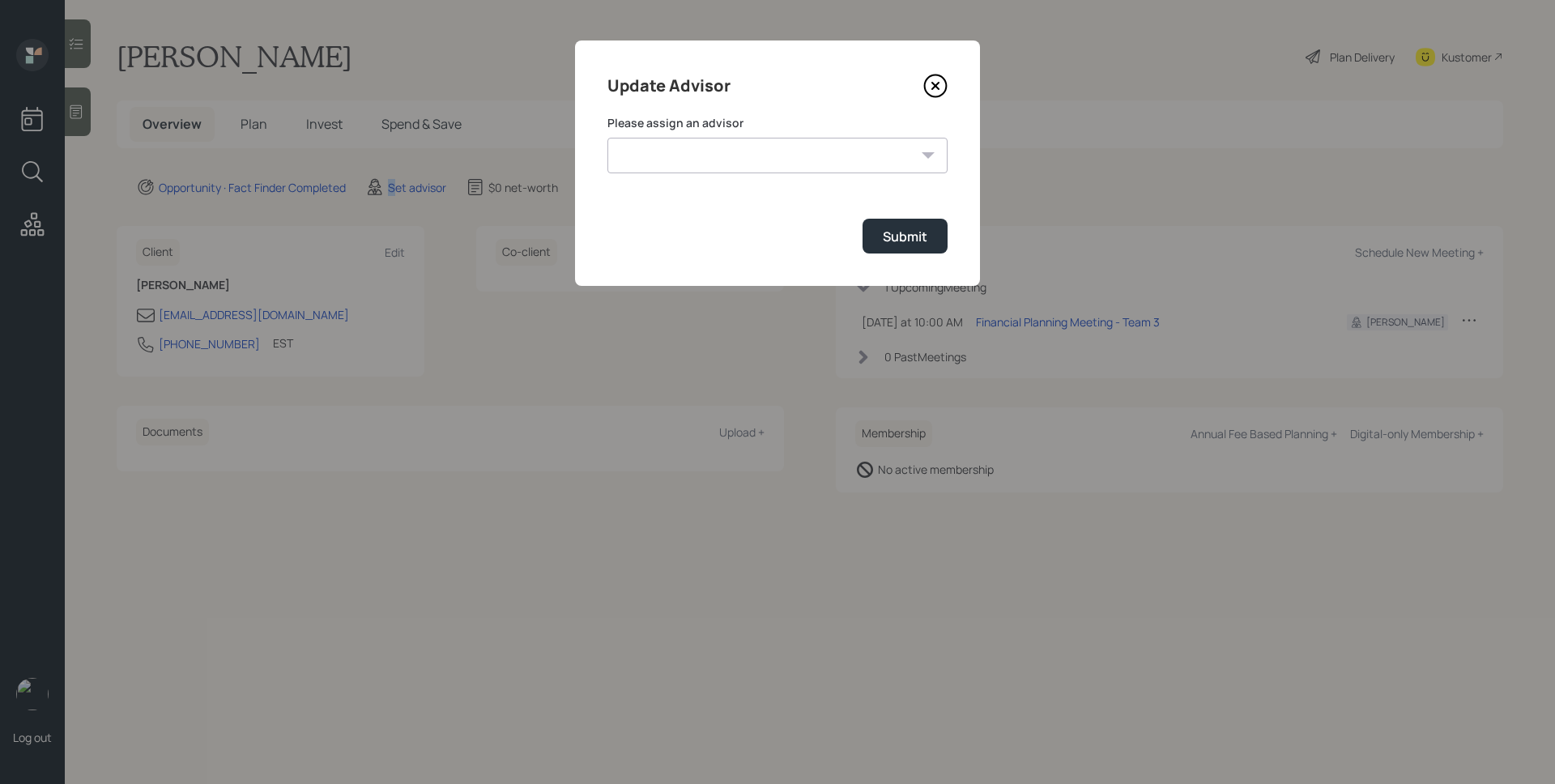
click at [757, 168] on select "[PERSON_NAME] [PERSON_NAME] End [PERSON_NAME] [PERSON_NAME] [PERSON_NAME] [PERS…" at bounding box center [778, 156] width 340 height 36
select select "d946c976-65aa-4529-ac9d-02c4f1114fc0"
click at [608, 138] on select "[PERSON_NAME] [PERSON_NAME] End [PERSON_NAME] [PERSON_NAME] [PERSON_NAME] [PERS…" at bounding box center [778, 156] width 340 height 36
drag, startPoint x: 892, startPoint y: 237, endPoint x: 717, endPoint y: 217, distance: 176.1
click at [892, 237] on div "Submit" at bounding box center [905, 236] width 45 height 18
